Goal: Find contact information: Find contact information

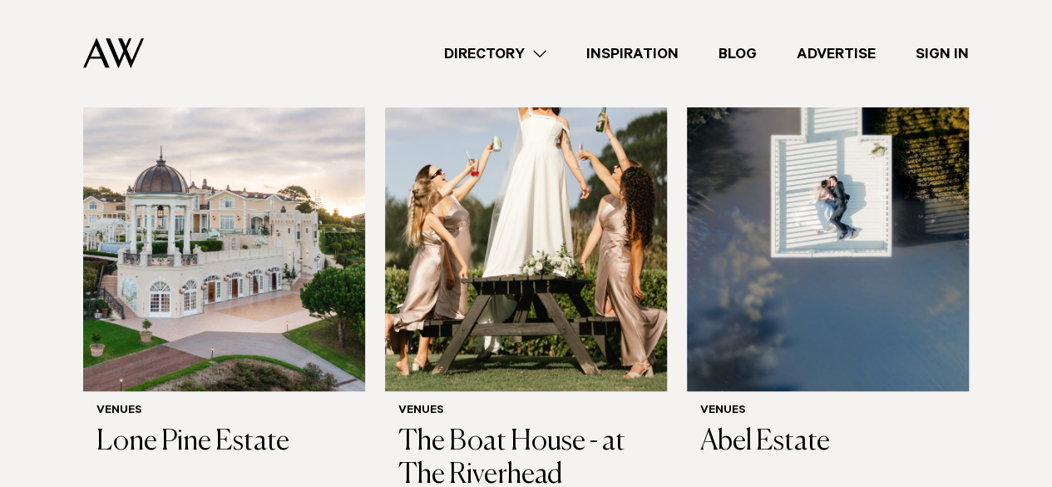
scroll to position [402, 0]
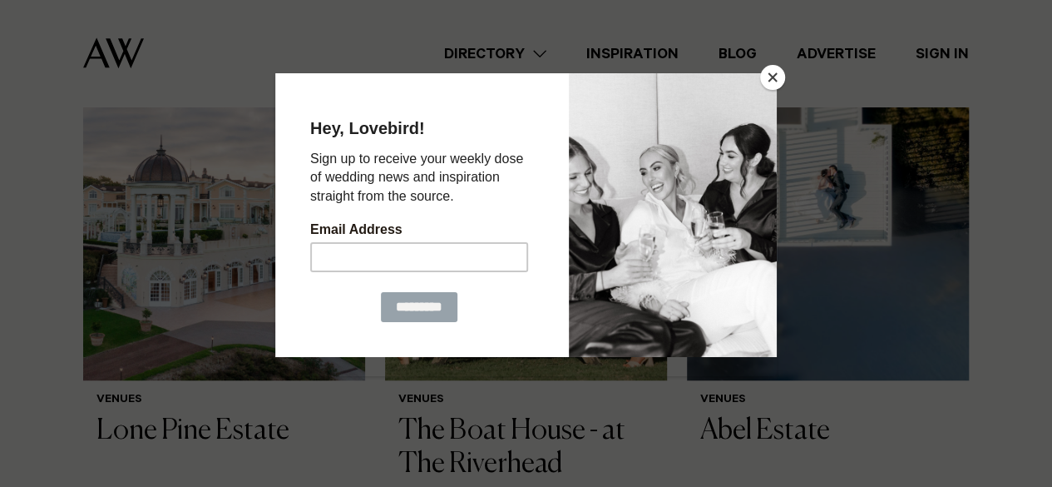
click at [773, 77] on button "Close" at bounding box center [772, 77] width 25 height 25
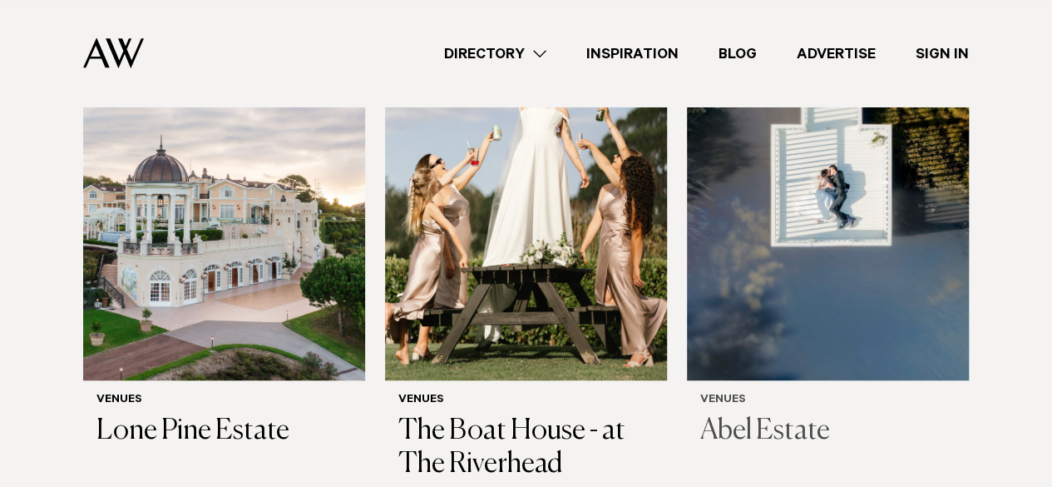
click at [786, 265] on img at bounding box center [828, 191] width 282 height 378
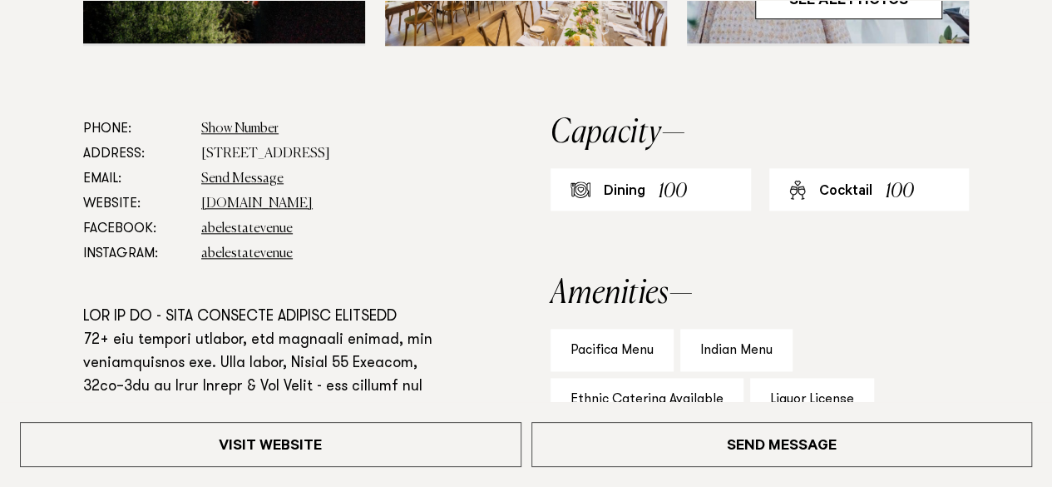
scroll to position [837, 0]
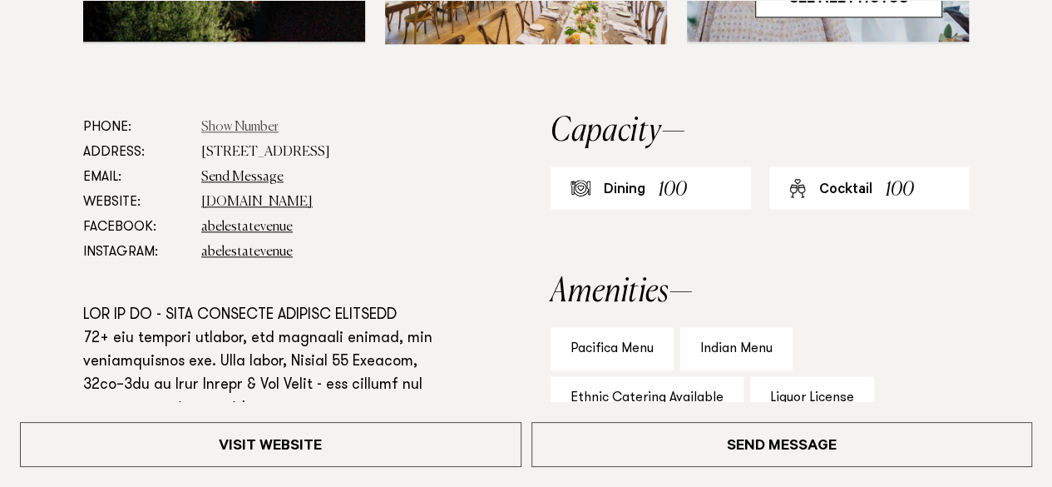
click at [218, 130] on link "Show Number" at bounding box center [239, 127] width 77 height 13
